Goal: Book appointment/travel/reservation

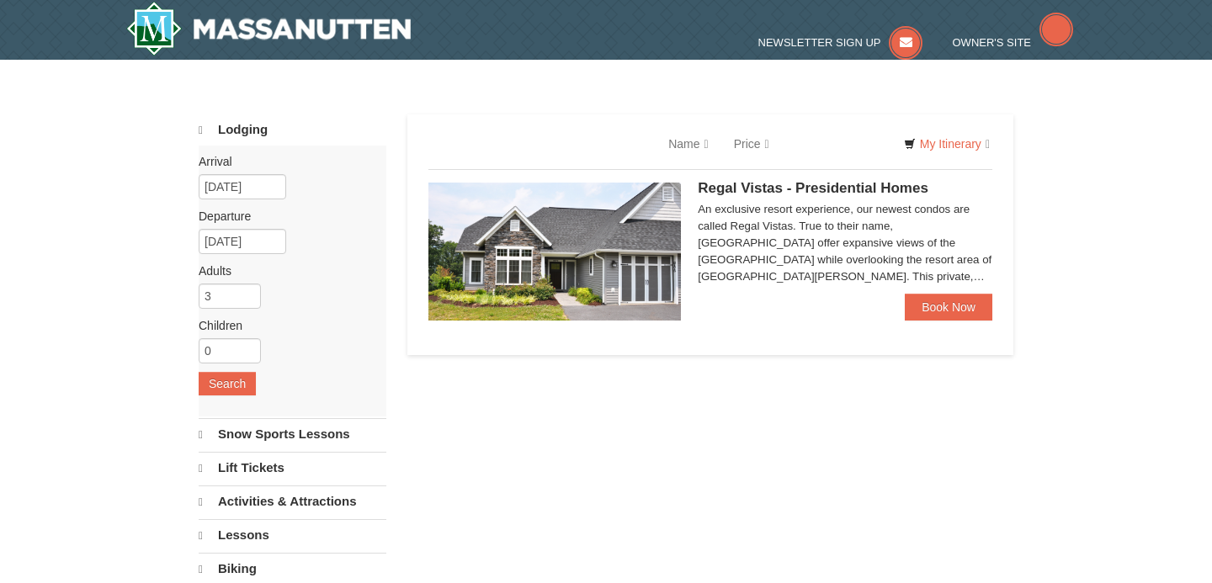
select select "10"
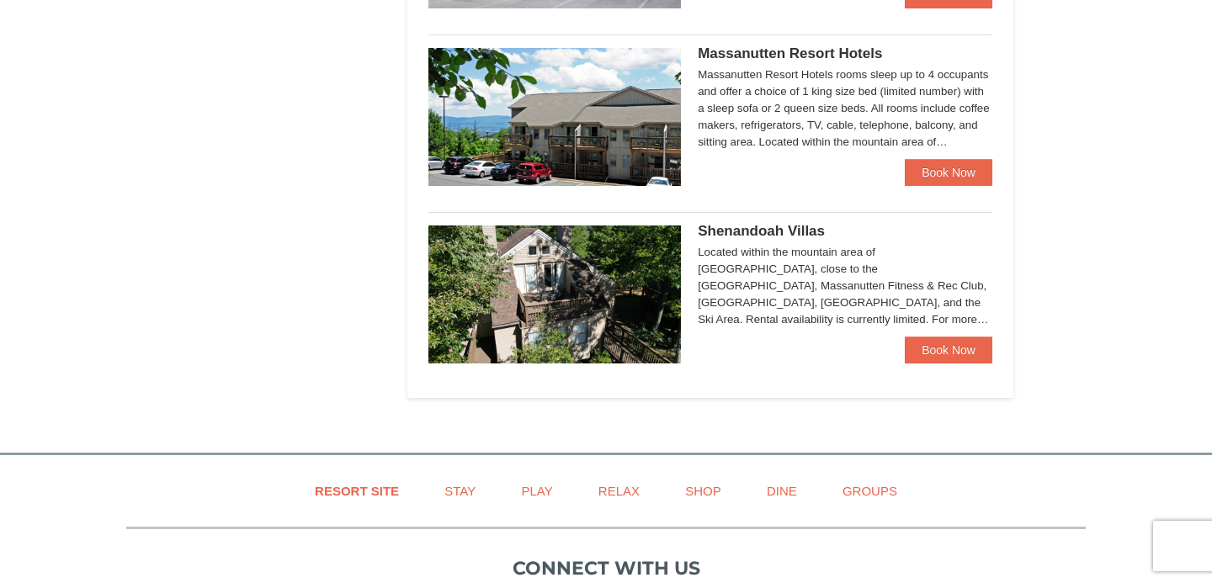
scroll to position [1018, 0]
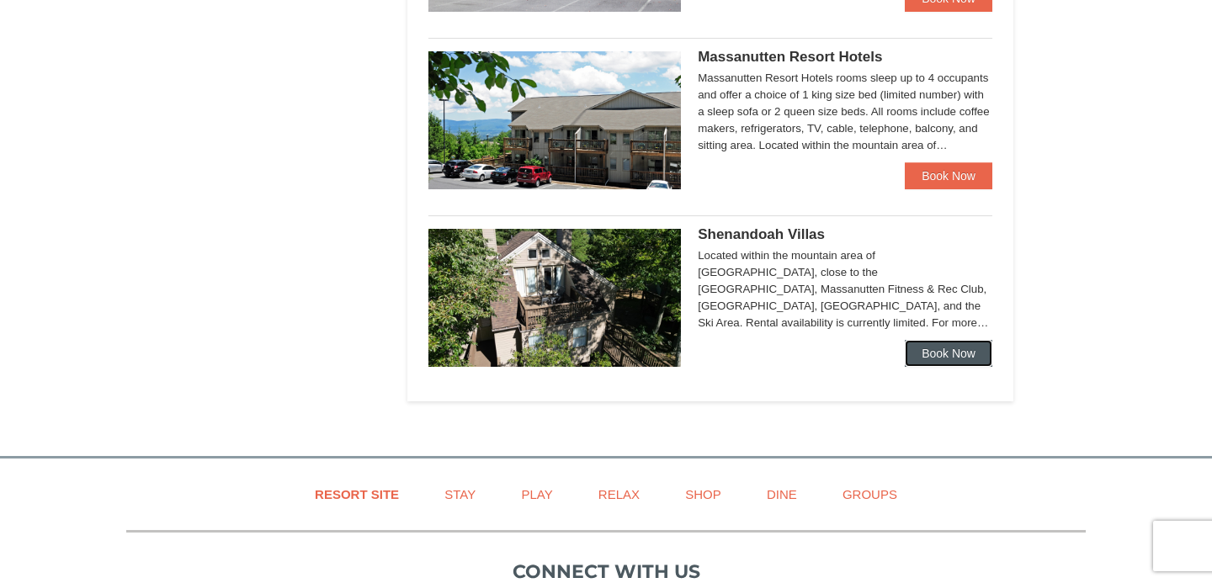
click at [960, 355] on link "Book Now" at bounding box center [947, 353] width 87 height 27
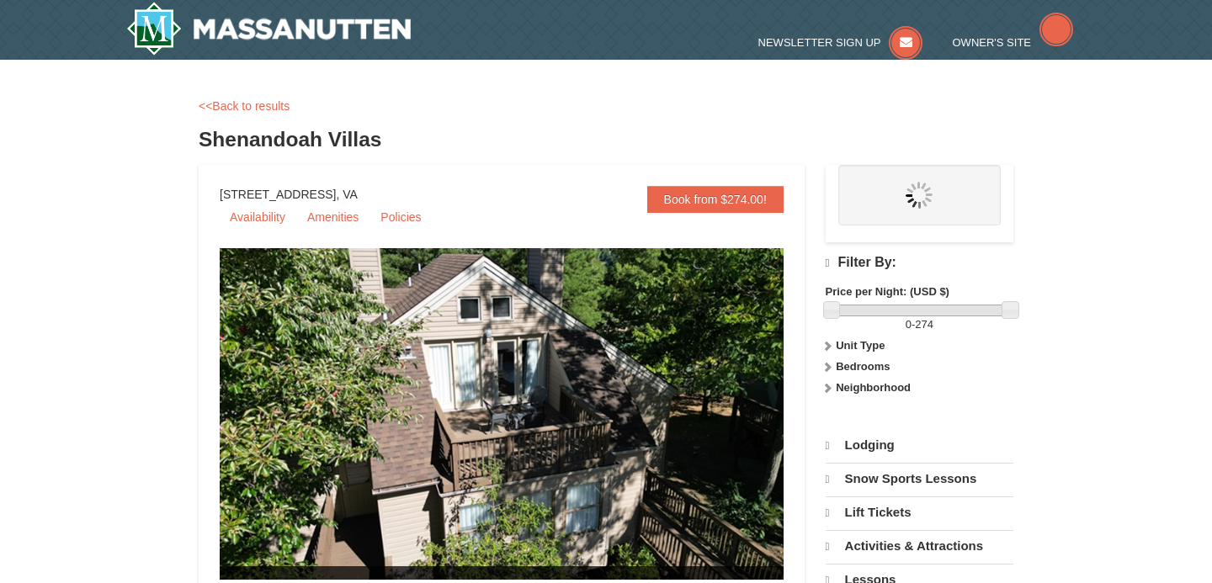
select select "10"
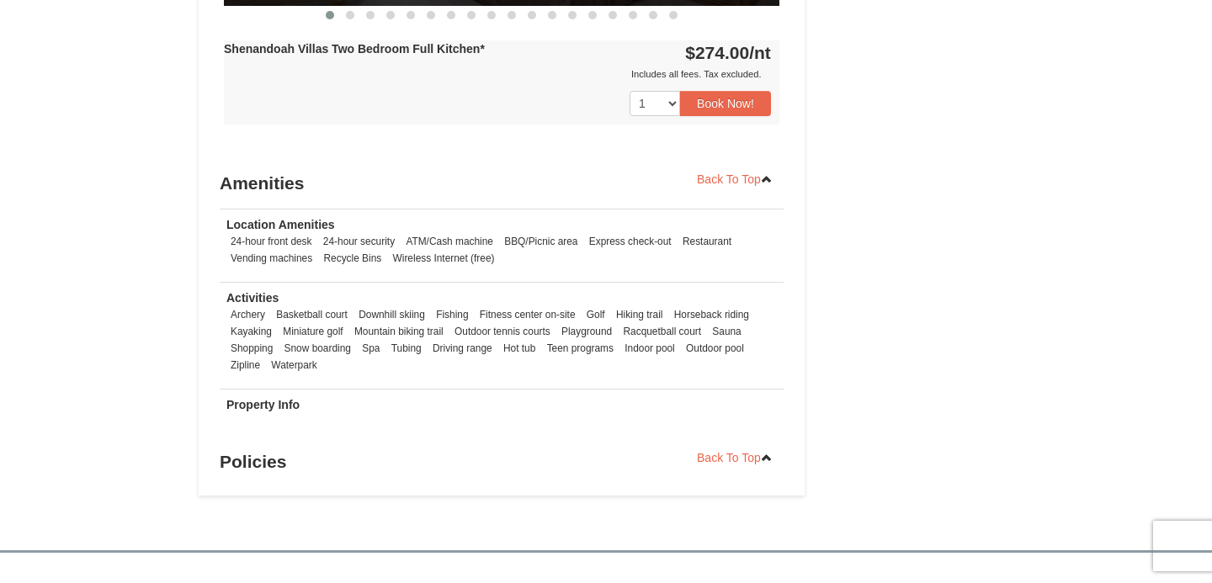
scroll to position [2144, 0]
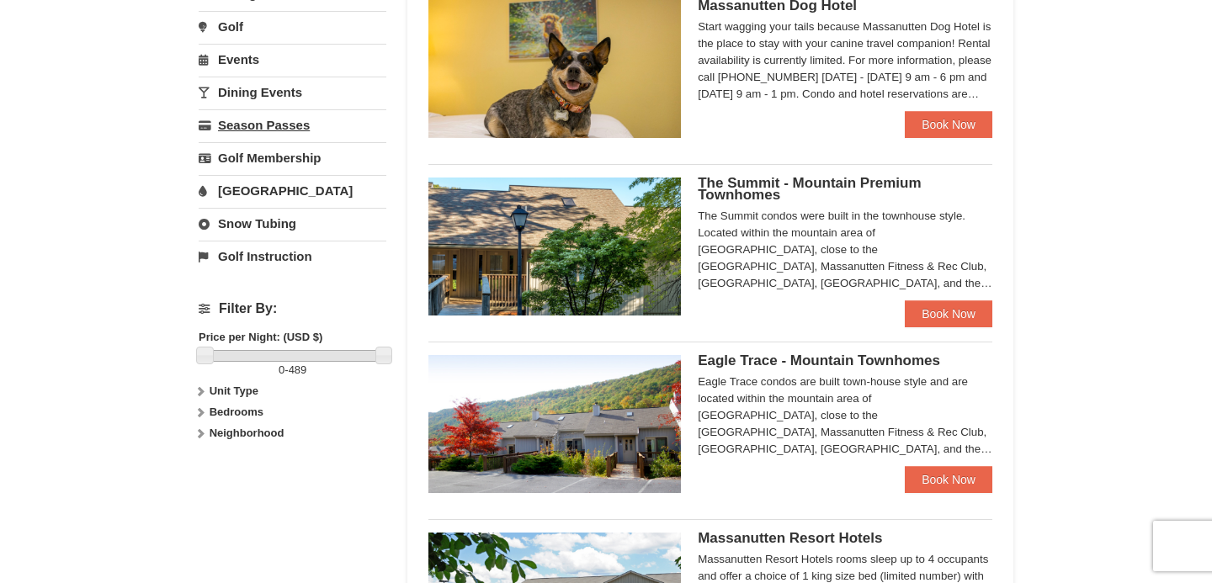
scroll to position [540, 0]
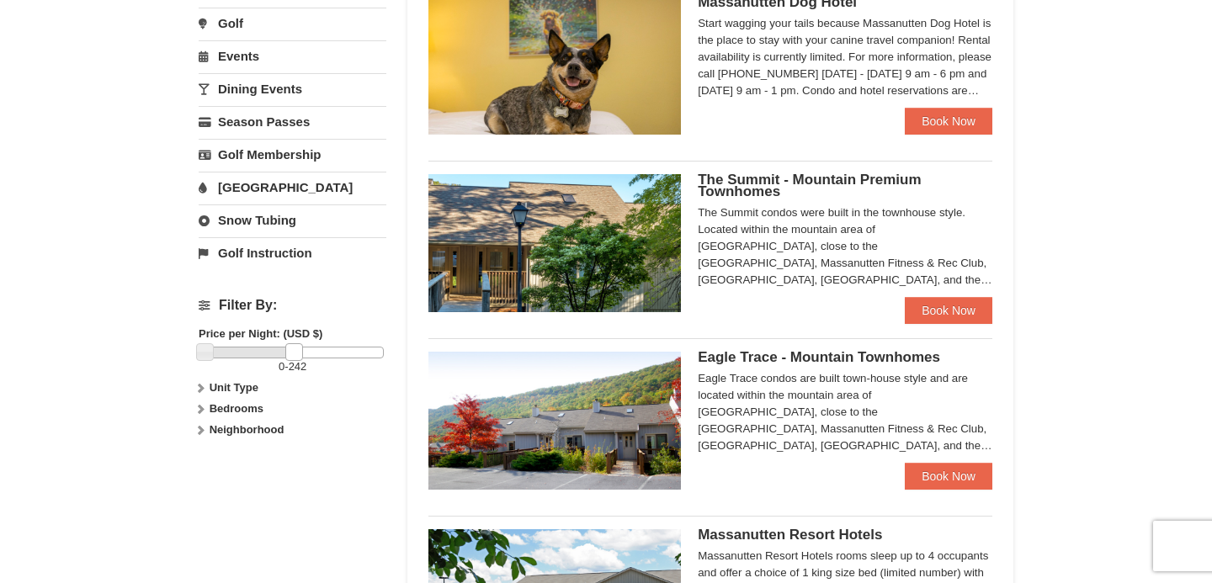
drag, startPoint x: 386, startPoint y: 353, endPoint x: 297, endPoint y: 353, distance: 89.2
click at [297, 353] on link at bounding box center [293, 351] width 17 height 17
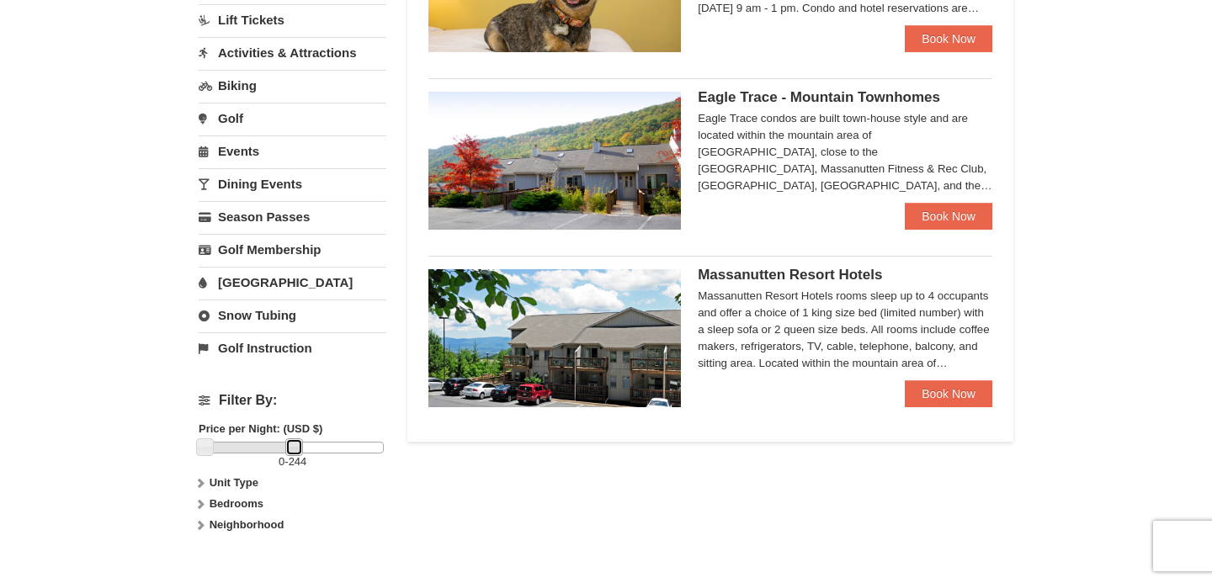
scroll to position [448, 0]
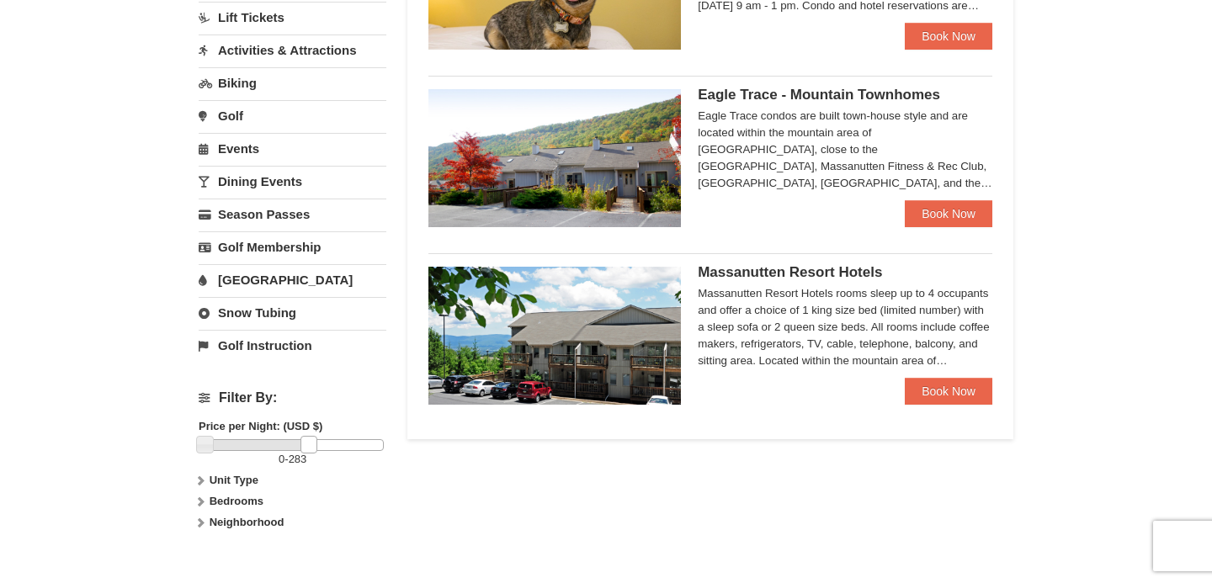
drag, startPoint x: 295, startPoint y: 449, endPoint x: 310, endPoint y: 449, distance: 15.1
click at [310, 449] on link at bounding box center [308, 444] width 17 height 17
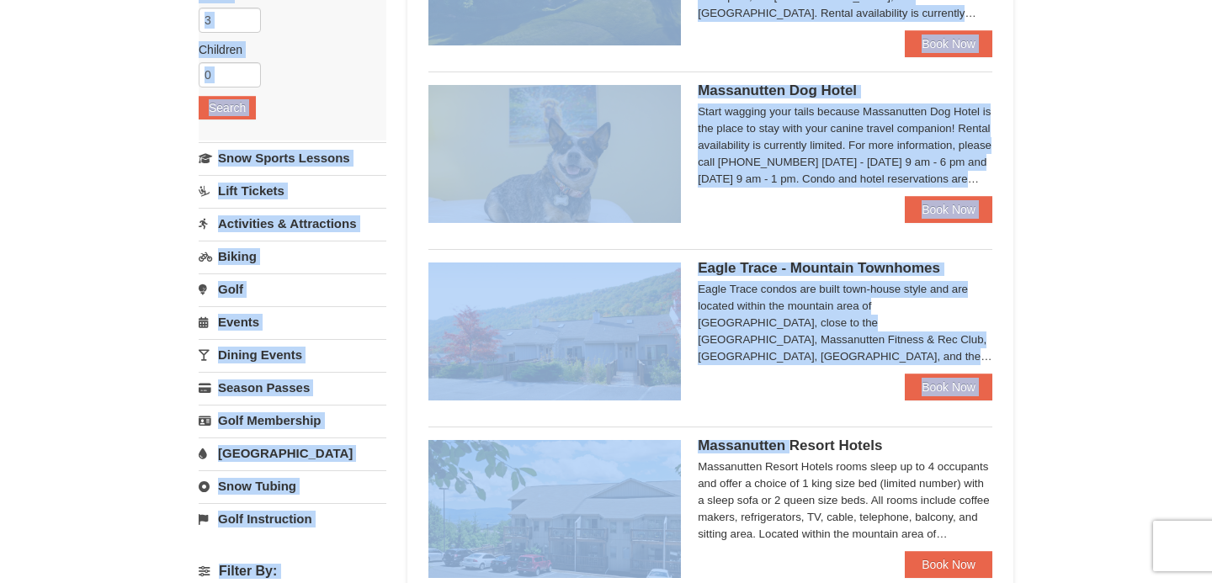
scroll to position [0, 0]
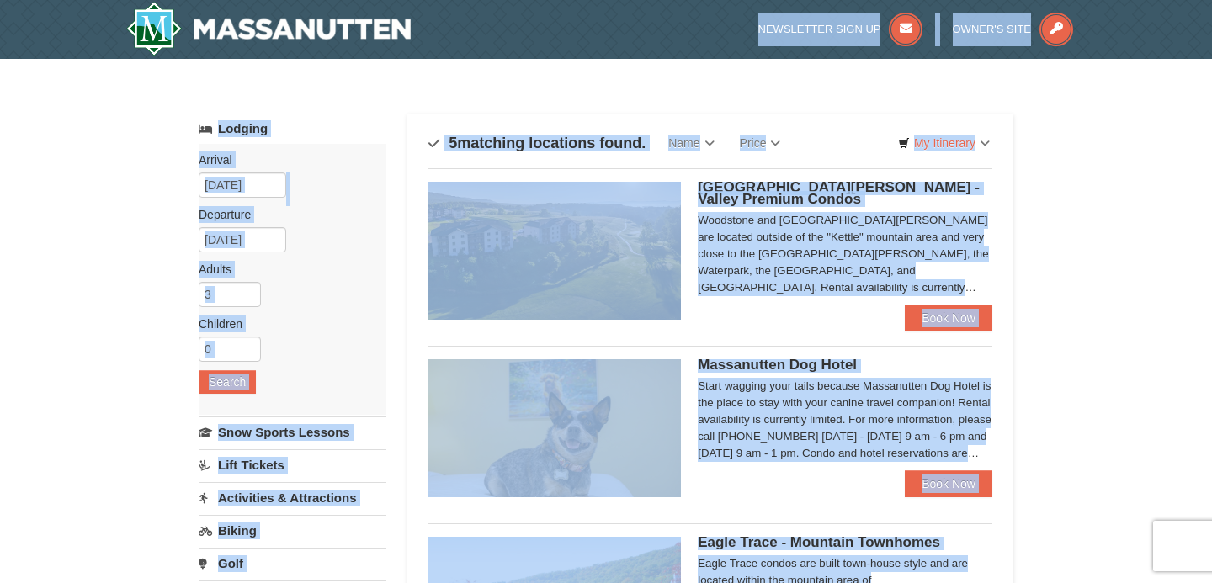
drag, startPoint x: 787, startPoint y: 77, endPoint x: 958, endPoint y: -95, distance: 242.7
click at [1049, 363] on div "× Categories Map List Filter My Itinerary Questions? 1-540-289-9441 Lodging Arr…" at bounding box center [606, 580] width 1212 height 1043
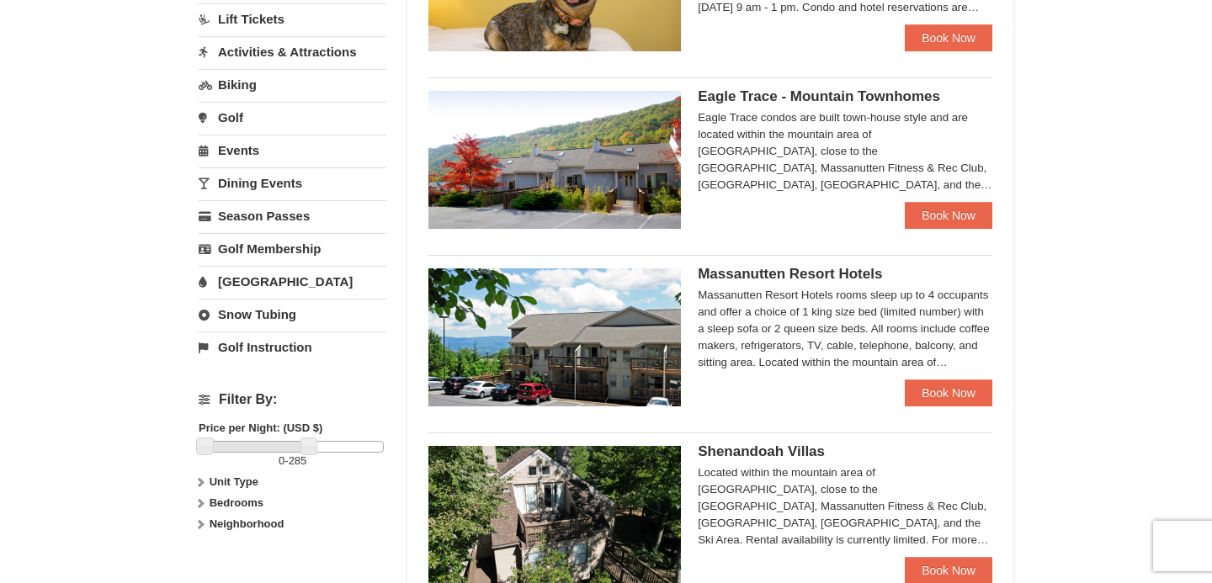
scroll to position [476, 0]
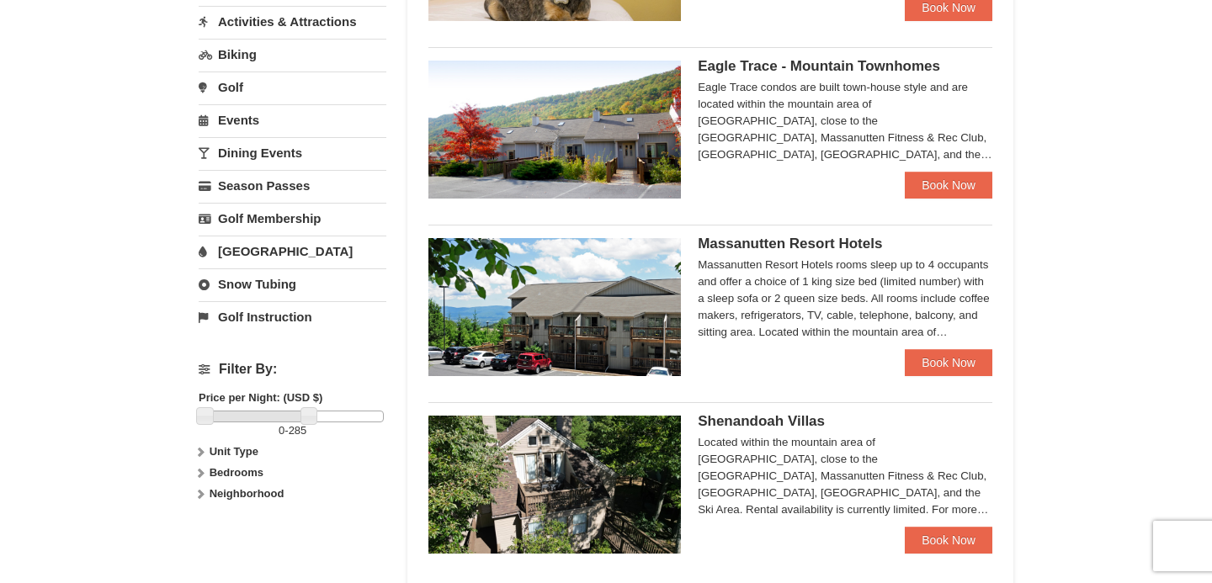
click at [739, 70] on span "Eagle Trace - Mountain Townhomes" at bounding box center [818, 66] width 242 height 16
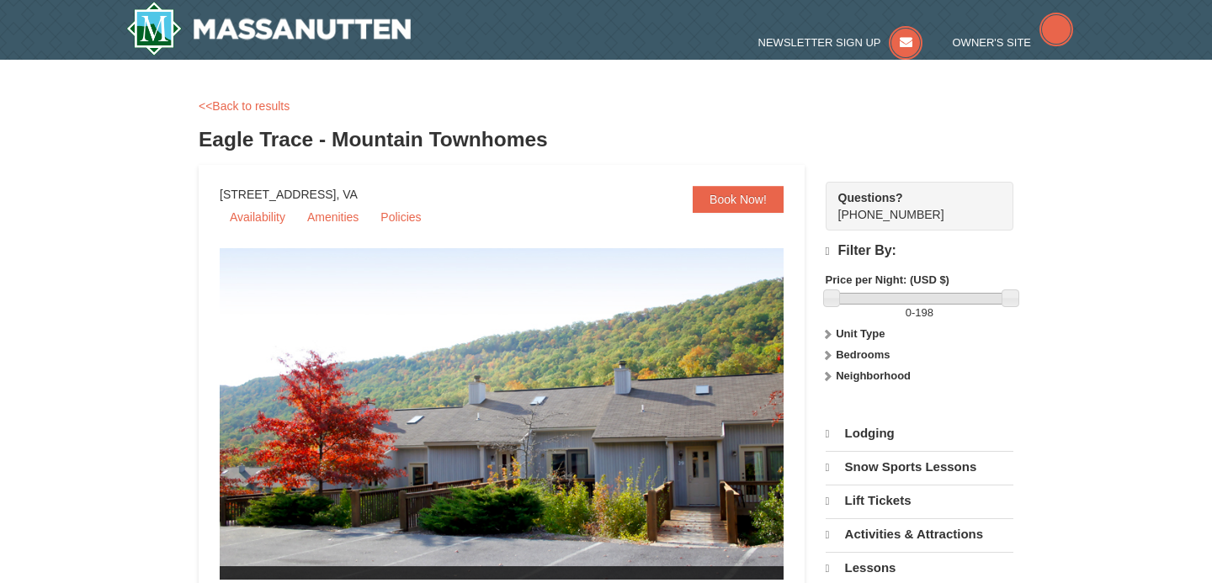
select select "10"
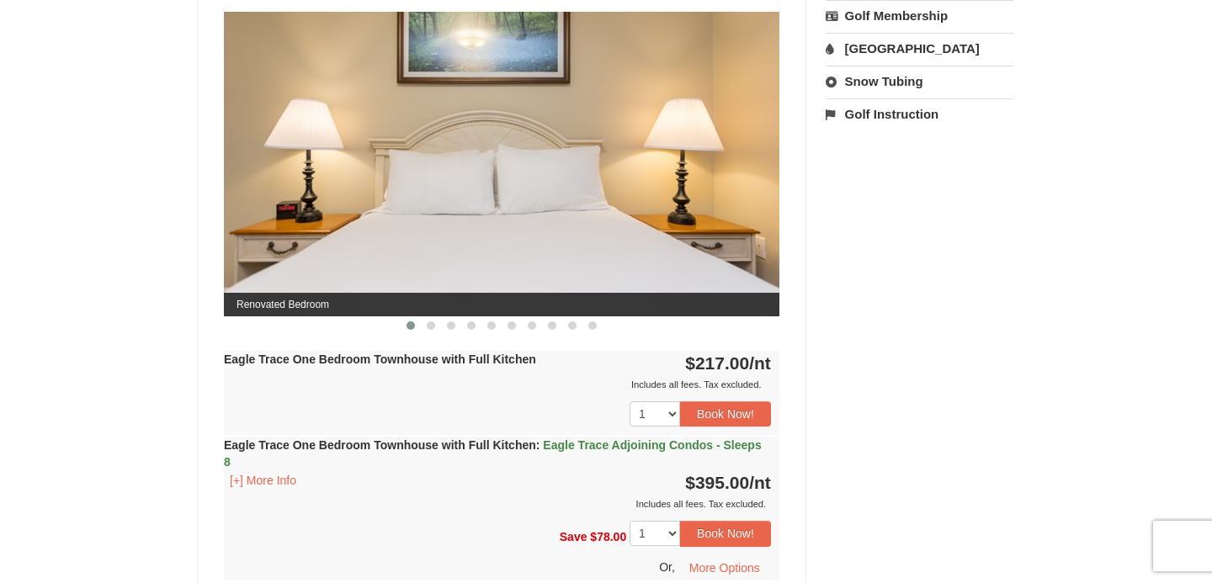
scroll to position [713, 0]
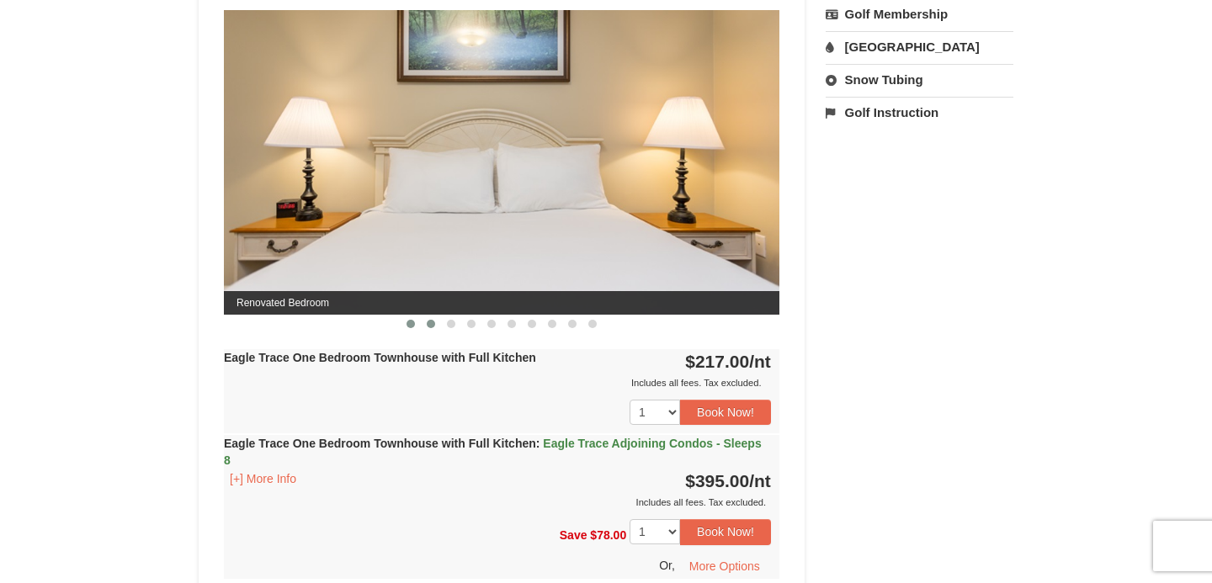
click at [434, 322] on span at bounding box center [431, 324] width 8 height 8
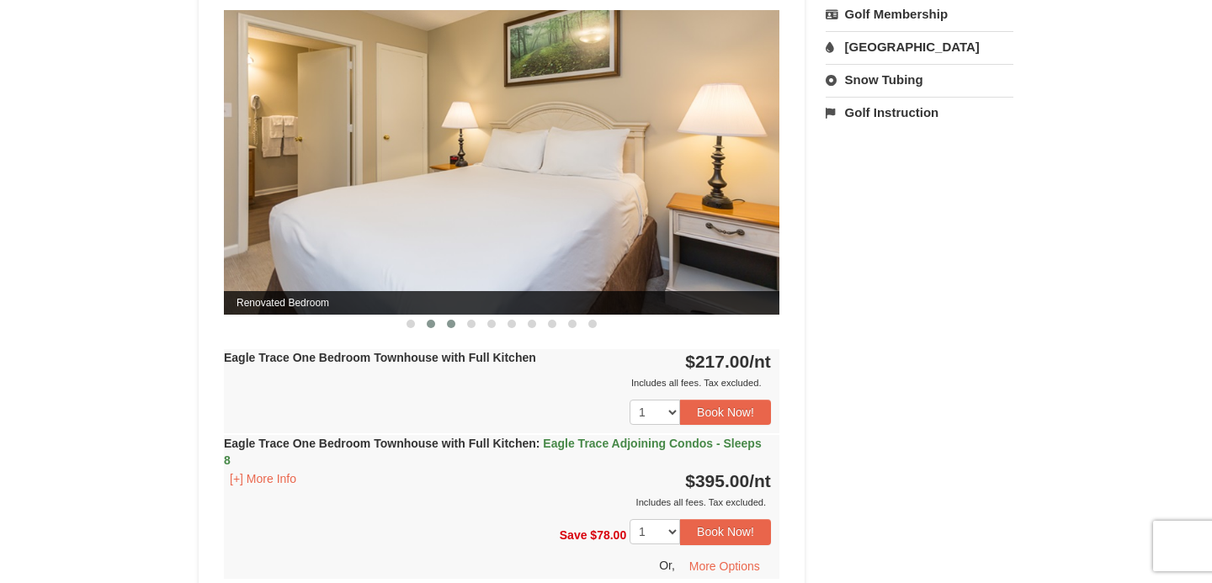
click at [445, 322] on button at bounding box center [451, 323] width 20 height 17
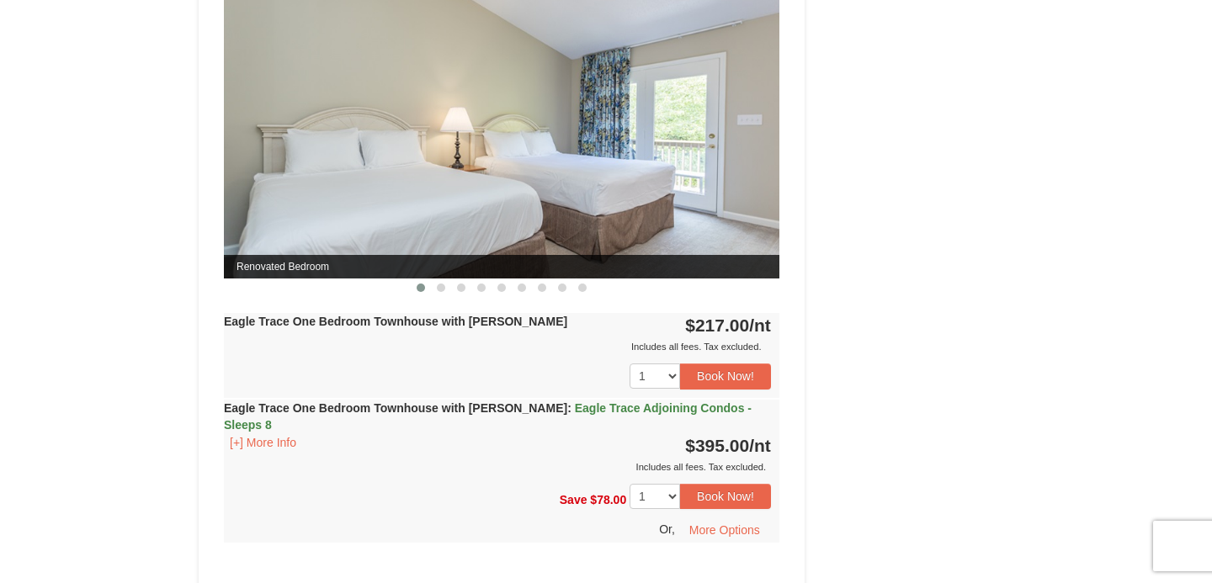
scroll to position [1432, 0]
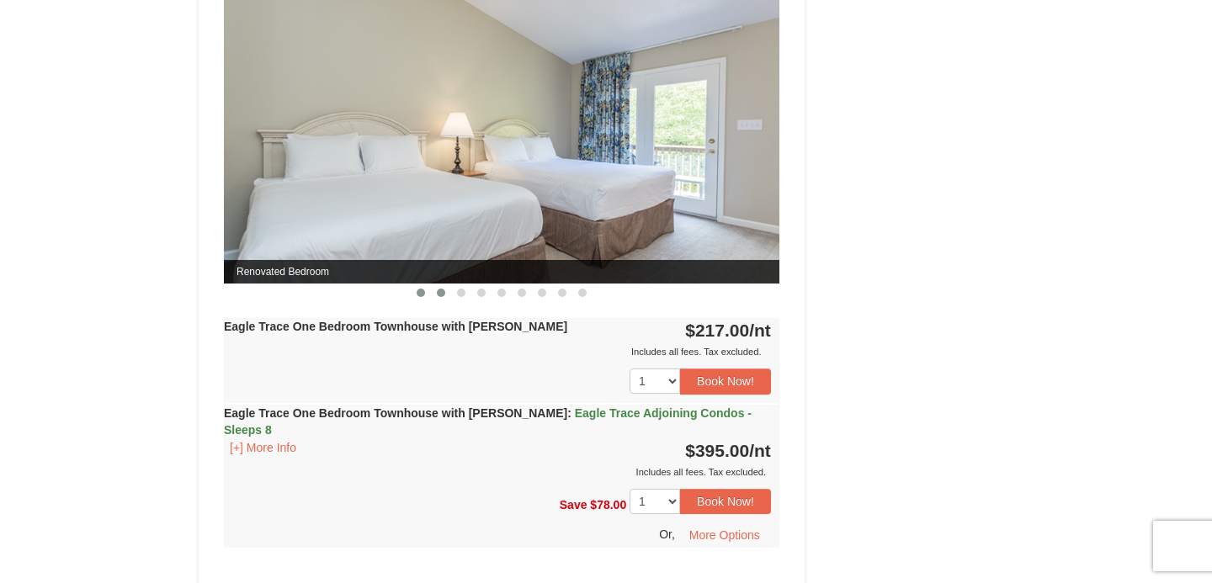
click at [444, 293] on span at bounding box center [441, 293] width 8 height 8
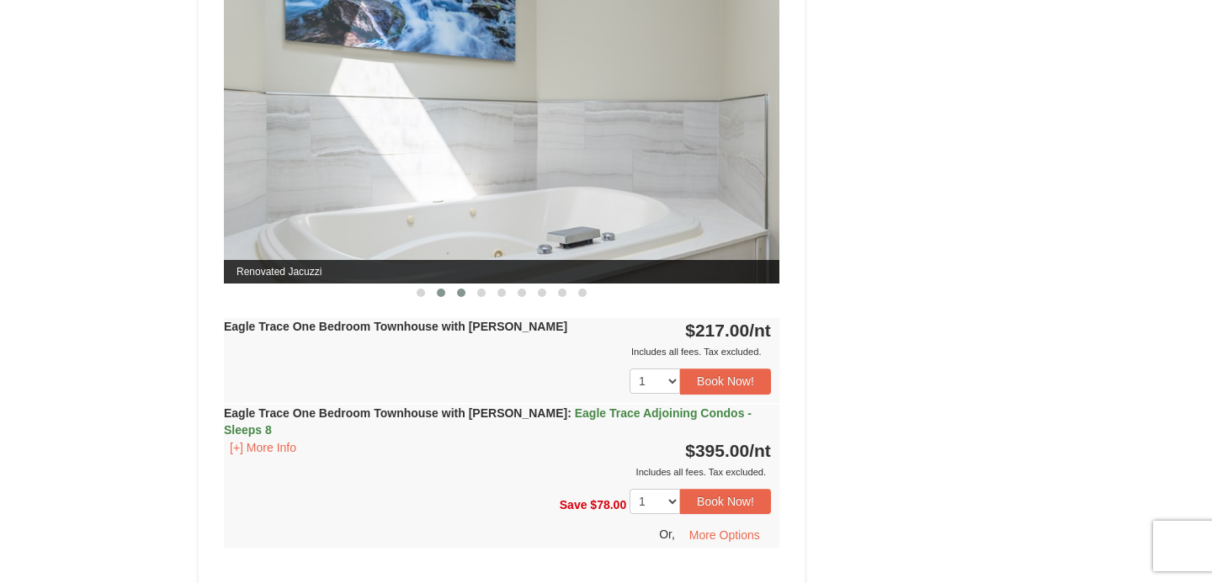
click at [462, 290] on span at bounding box center [461, 293] width 8 height 8
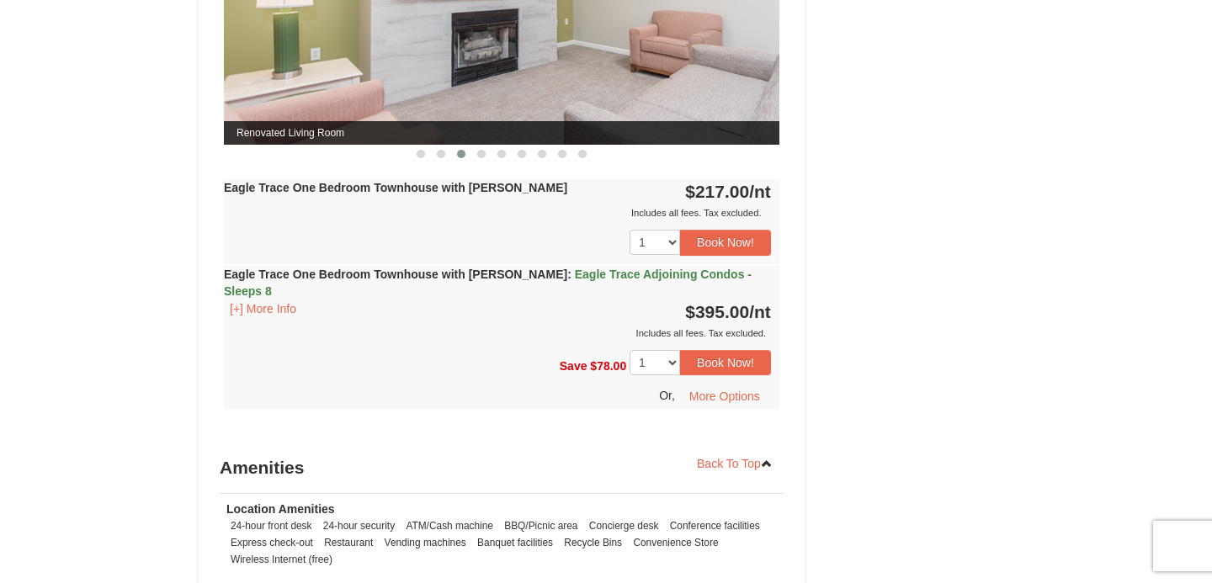
scroll to position [2038, 0]
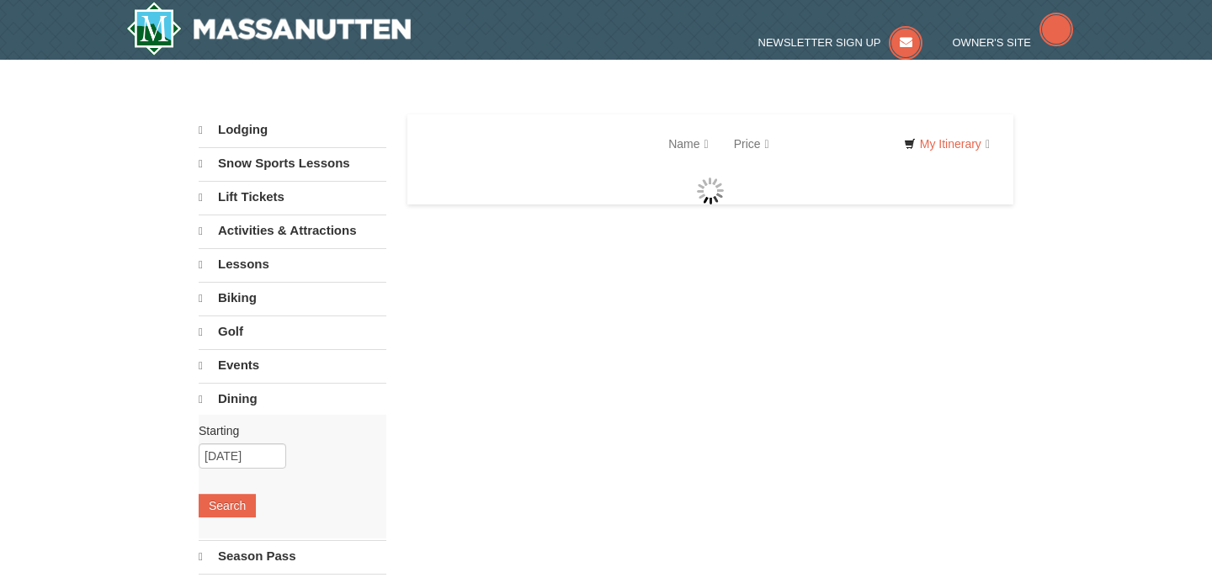
select select "10"
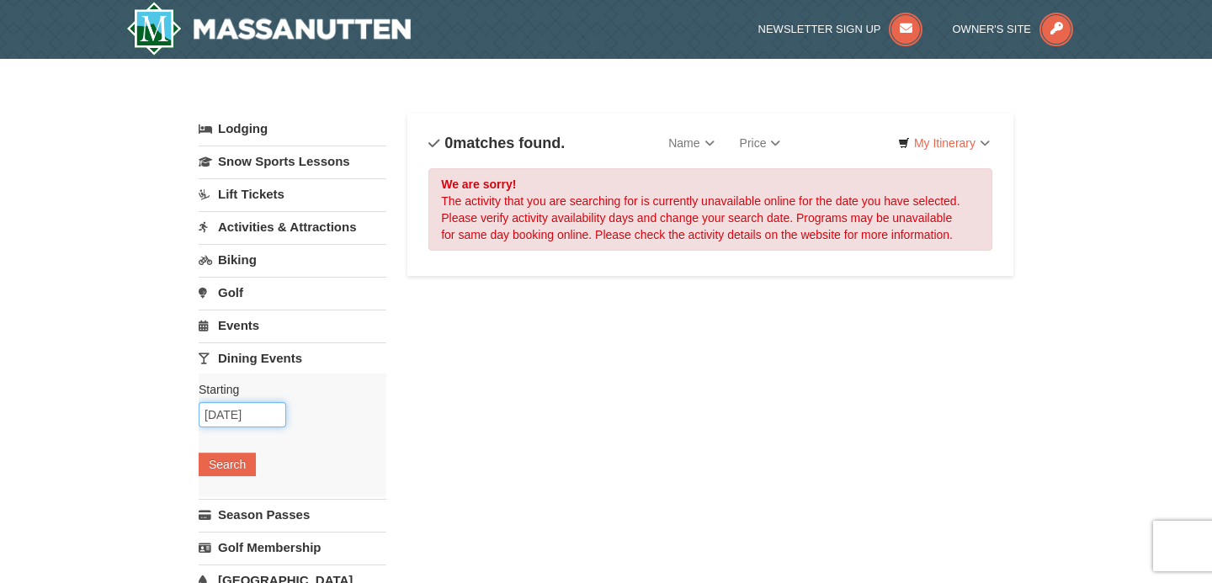
click at [248, 418] on input "10/10/2025" at bounding box center [242, 414] width 87 height 25
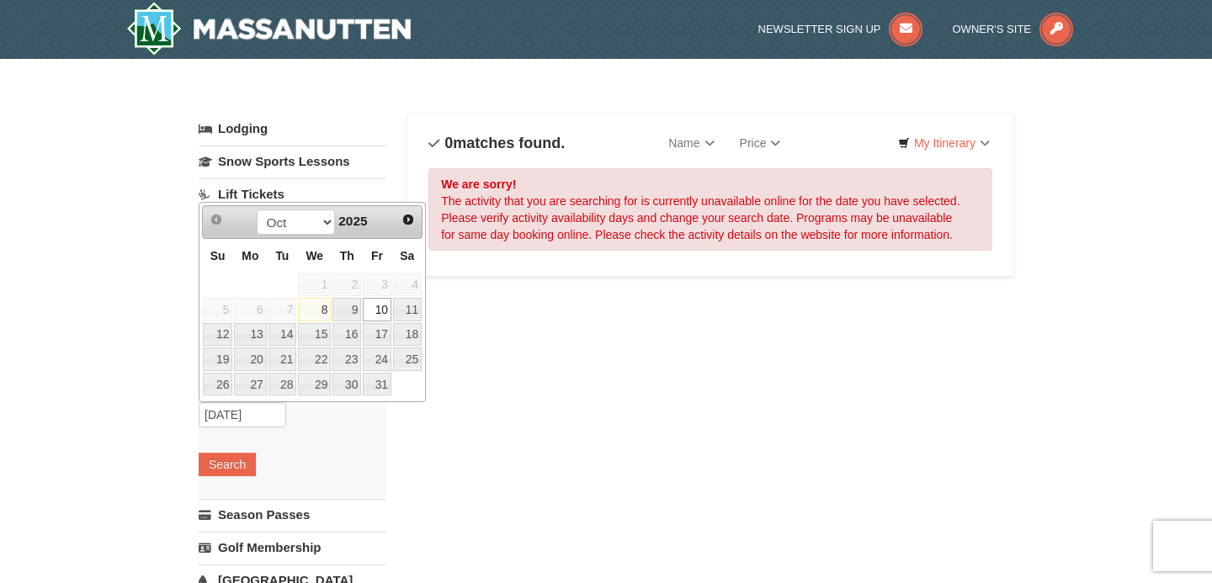
click at [519, 380] on div "Lodging Arrival Please format dates MM/DD/YYYY Please format dates MM/DD/YYYY 1…" at bounding box center [606, 563] width 814 height 898
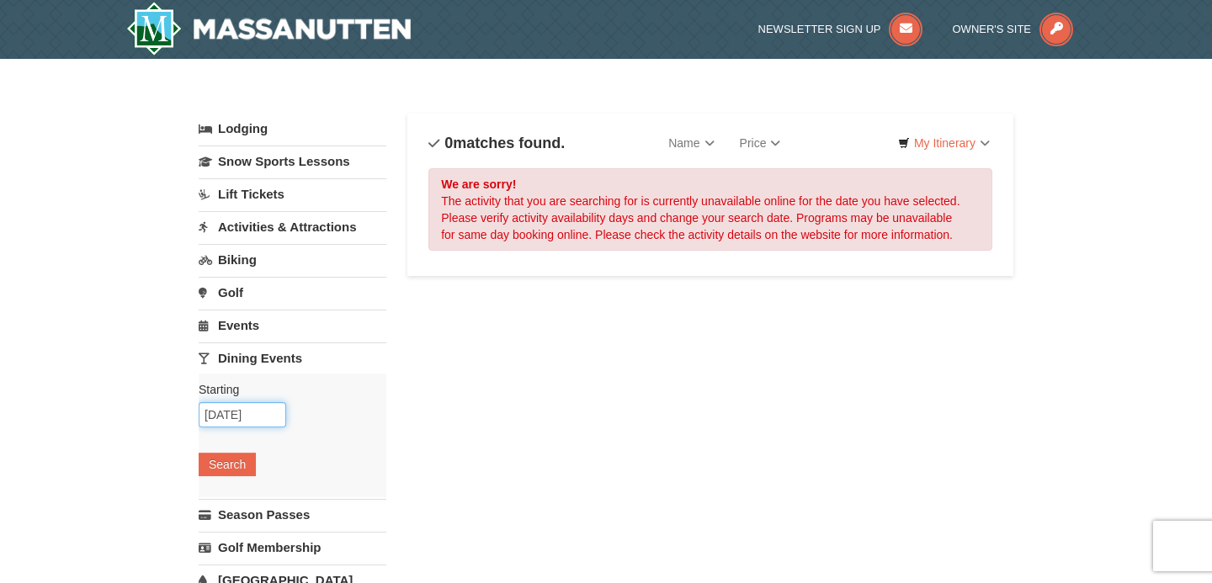
click at [231, 411] on input "10/10/2025" at bounding box center [242, 414] width 87 height 25
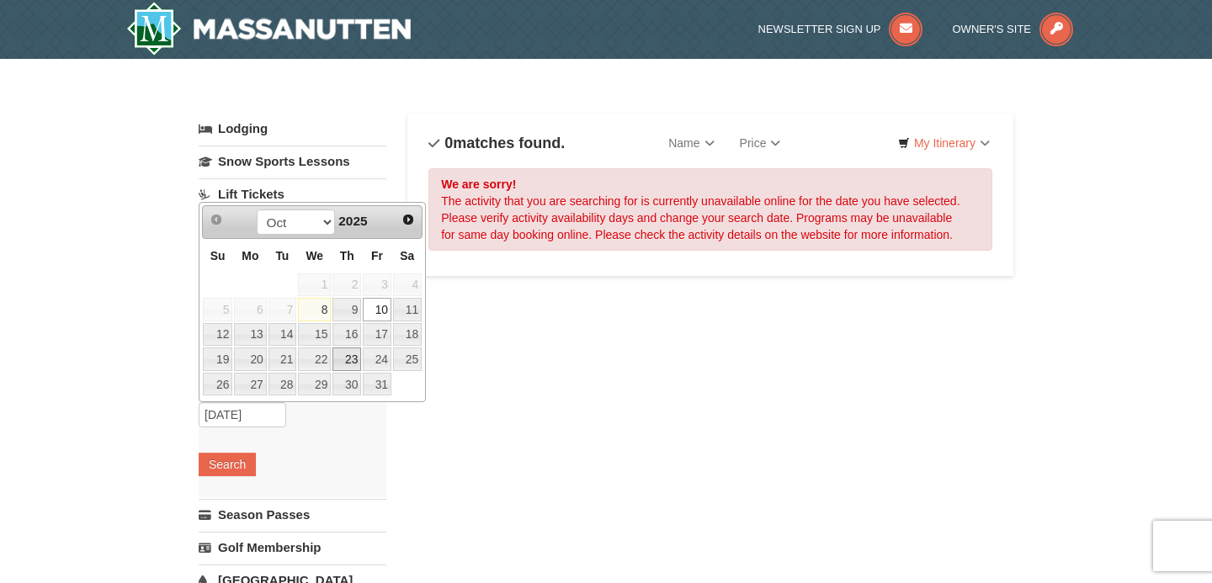
click at [361, 350] on link "23" at bounding box center [346, 359] width 29 height 24
type input "[DATE]"
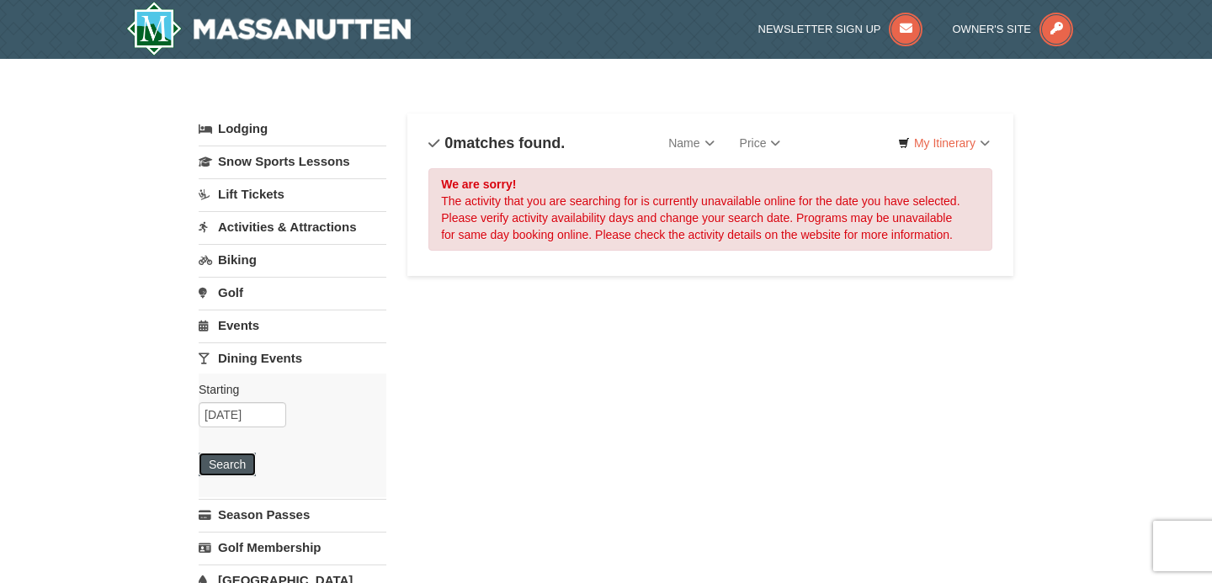
click at [238, 464] on button "Search" at bounding box center [227, 465] width 57 height 24
